Goal: Transaction & Acquisition: Purchase product/service

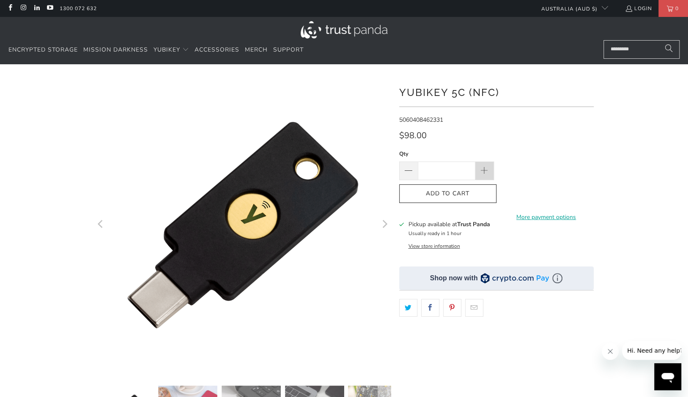
click at [488, 168] on span at bounding box center [483, 171] width 9 height 9
type input "*"
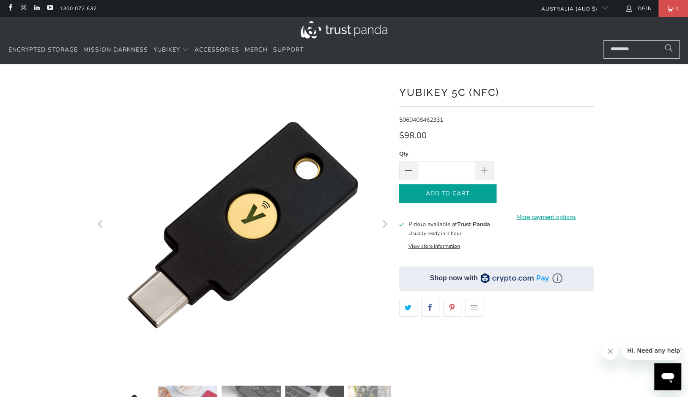
click at [446, 194] on icon "button" at bounding box center [448, 194] width 14 height 14
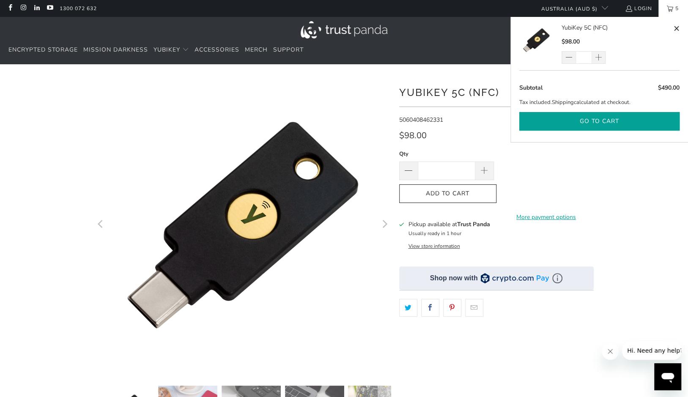
click at [579, 122] on button "Go to cart" at bounding box center [599, 121] width 160 height 19
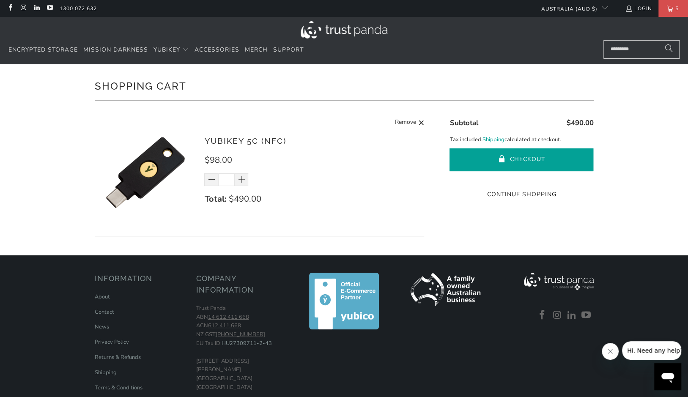
click at [522, 163] on button "Checkout" at bounding box center [521, 159] width 144 height 23
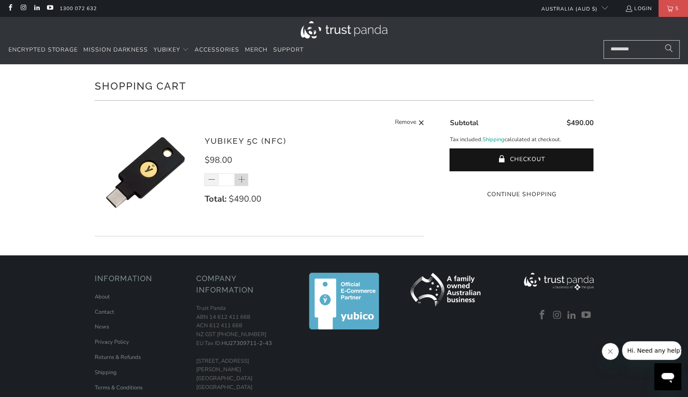
click at [241, 180] on span at bounding box center [242, 180] width 8 height 8
type input "*"
click at [521, 182] on shop-pay-wallet-button at bounding box center [521, 178] width 2 height 8
